Goal: Task Accomplishment & Management: Manage account settings

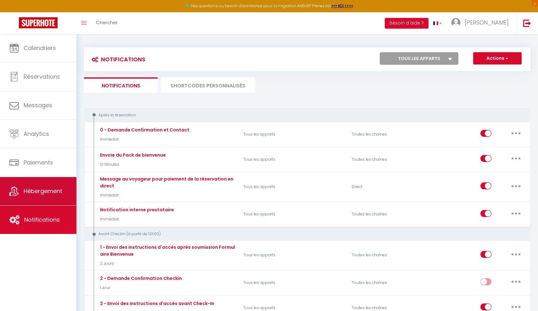
click at [41, 188] on span "Hébergement" at bounding box center [43, 191] width 39 height 8
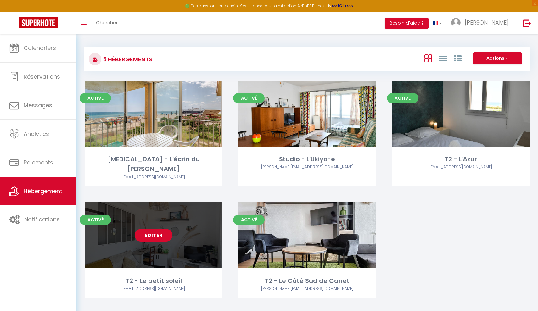
click at [162, 229] on link "Editer" at bounding box center [154, 235] width 38 height 13
select select "3"
select select "2"
select select "1"
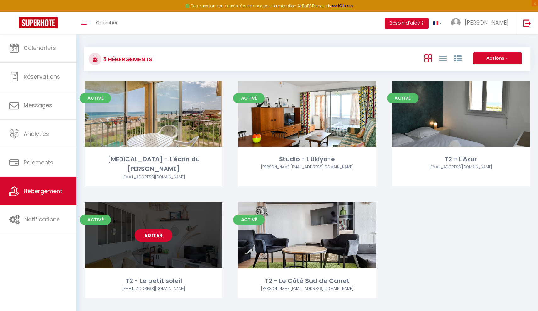
select select
select select "28"
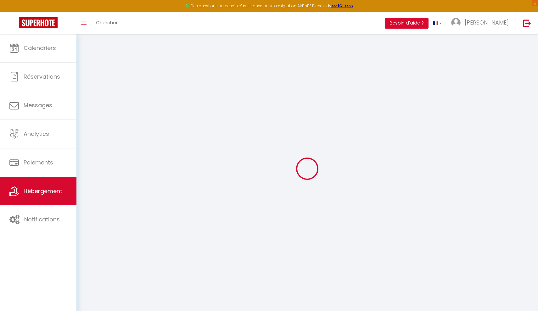
select select
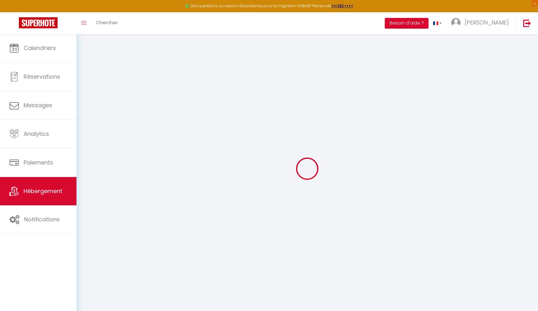
select select
checkbox input "false"
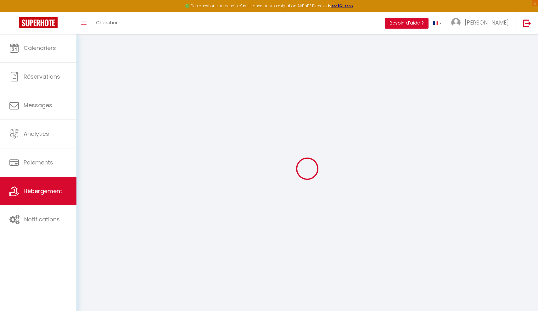
select select
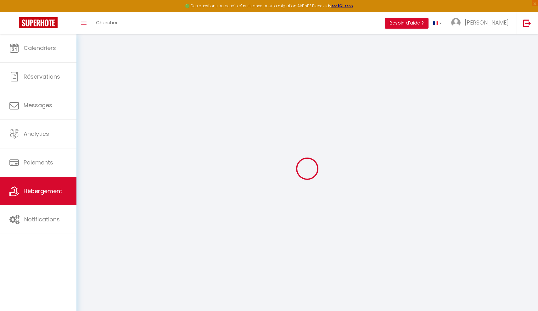
select select
checkbox input "false"
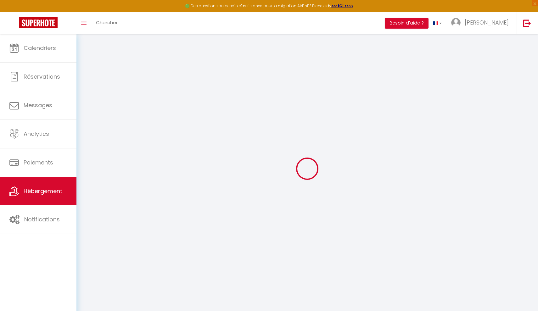
checkbox input "false"
select select
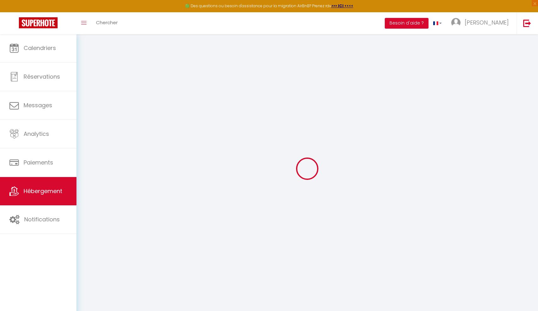
select select
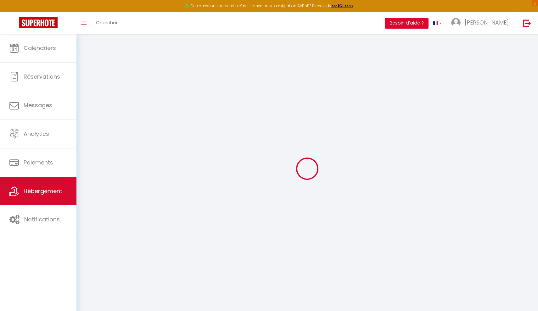
checkbox input "false"
select select
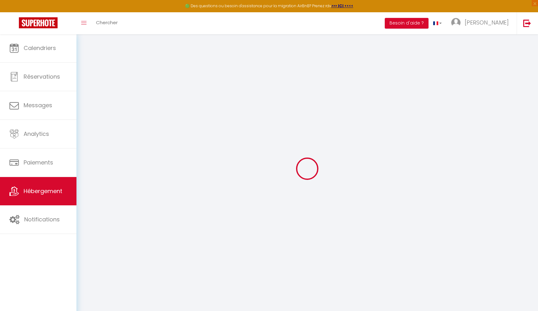
select select
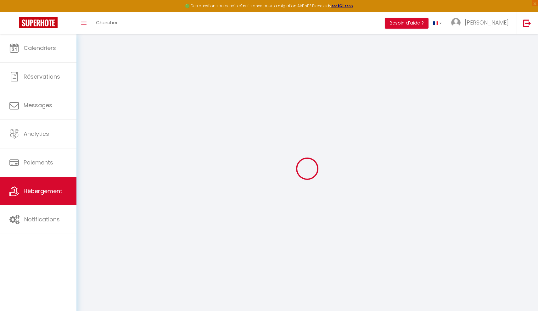
select select
checkbox input "false"
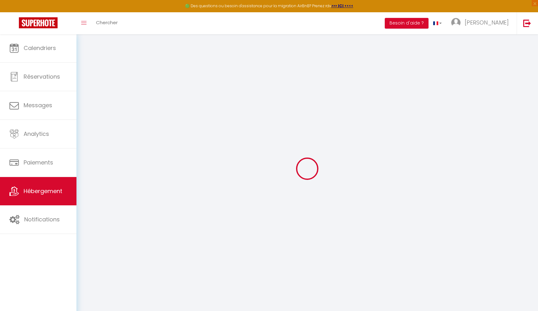
checkbox input "false"
select select
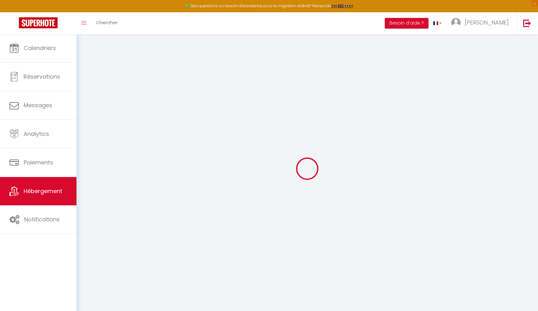
select select
checkbox input "false"
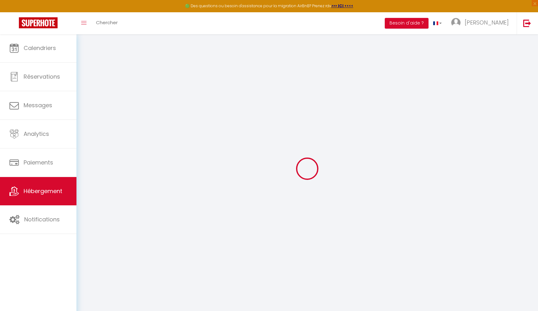
checkbox input "false"
select select
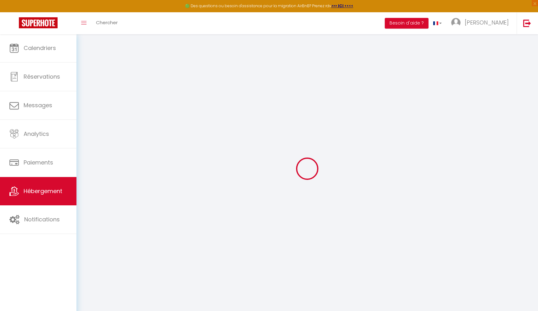
type input "T2 - Le petit soleil"
type input "[PERSON_NAME]"
type input "[STREET_ADDRESS]"
type input "66140"
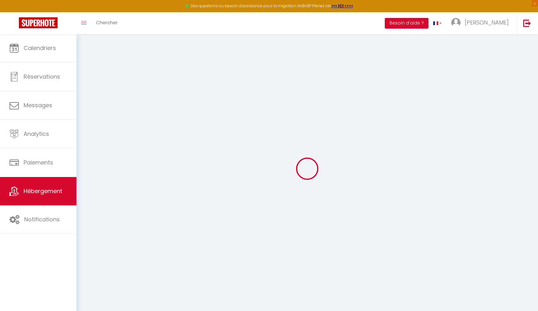
type input "Canet-[GEOGRAPHIC_DATA]"
type input "40"
select select
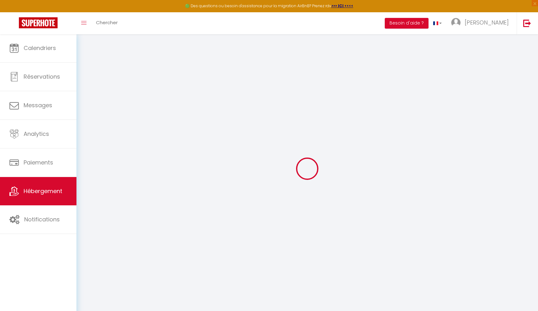
select select
type input "[STREET_ADDRESS]"
type input "66140"
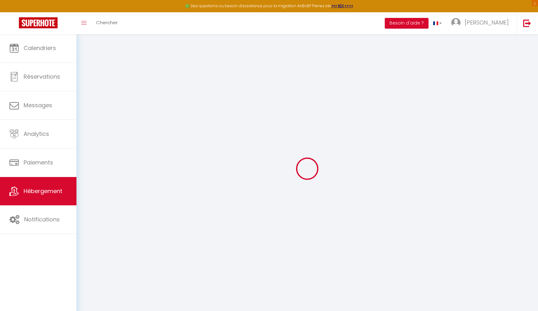
type input "Canet-[GEOGRAPHIC_DATA]"
type input "[EMAIL_ADDRESS][DOMAIN_NAME]"
select select "15072"
checkbox input "false"
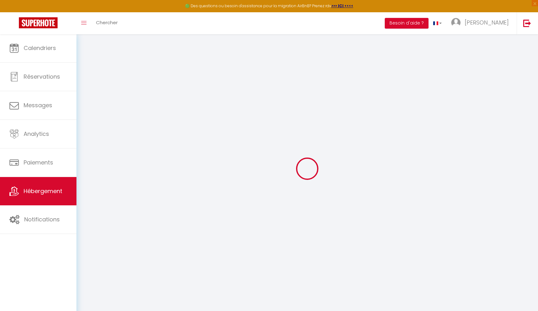
checkbox input "false"
type input "25"
type input "40"
type input "0"
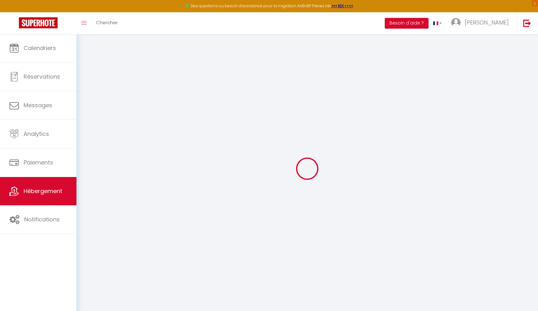
type input "0"
select select
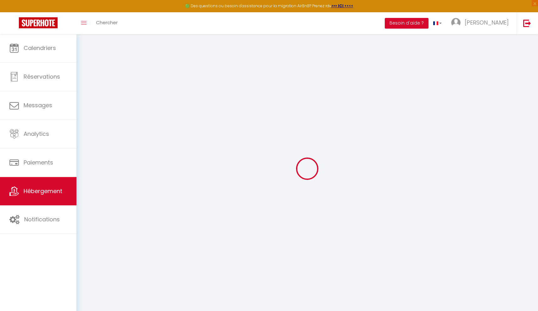
select select
checkbox input "false"
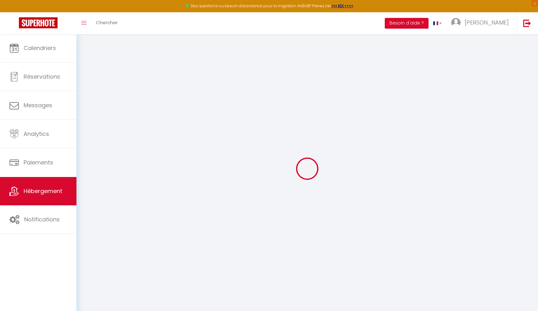
checkbox input "false"
select select "51273"
checkbox input "false"
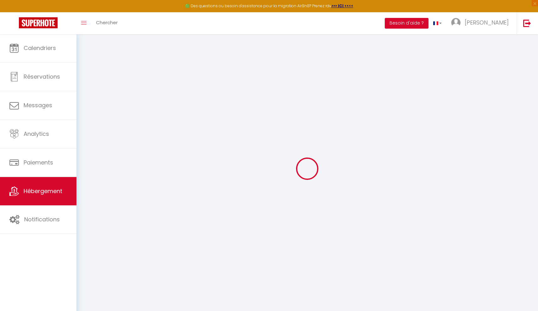
checkbox input "false"
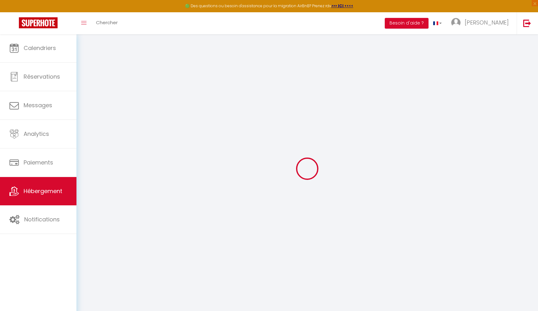
checkbox input "false"
select select "16:00"
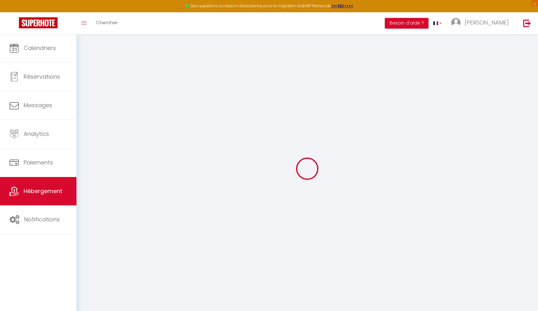
select select "23:45"
select select "11:00"
select select "30"
select select "120"
